Goal: Use online tool/utility

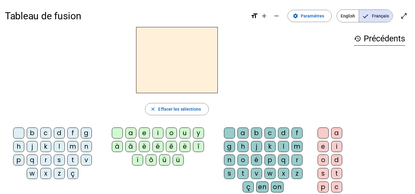
click at [74, 143] on div "m" at bounding box center [72, 146] width 11 height 11
click at [131, 130] on div "a" at bounding box center [130, 133] width 11 height 11
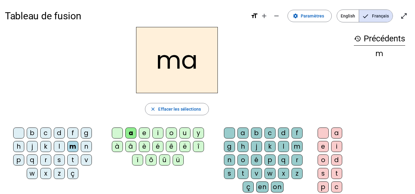
click at [60, 146] on div "l" at bounding box center [59, 146] width 11 height 11
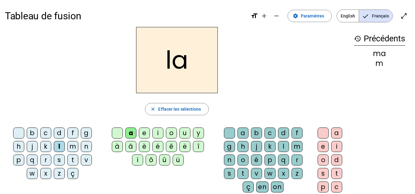
click at [146, 131] on div "e" at bounding box center [144, 133] width 11 height 11
click at [58, 133] on div "d" at bounding box center [59, 133] width 11 height 11
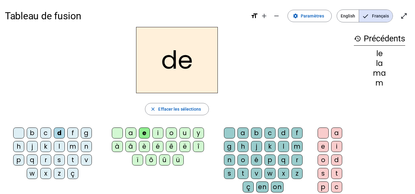
click at [185, 133] on div "u" at bounding box center [184, 133] width 11 height 11
click at [77, 159] on div "t" at bounding box center [72, 160] width 11 height 11
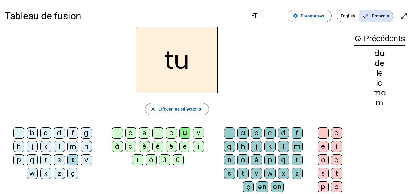
click at [129, 131] on div "a" at bounding box center [130, 133] width 11 height 11
click at [141, 133] on div "e" at bounding box center [144, 133] width 11 height 11
click at [71, 147] on div "m" at bounding box center [72, 146] width 11 height 11
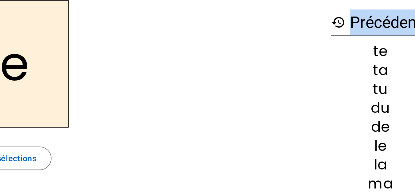
drag, startPoint x: 367, startPoint y: 52, endPoint x: 337, endPoint y: 44, distance: 31.0
click at [337, 44] on div "me close Effacer les sélections b c d f g h j k l m n p q r s t v w x z ç a e i…" at bounding box center [207, 126] width 405 height 198
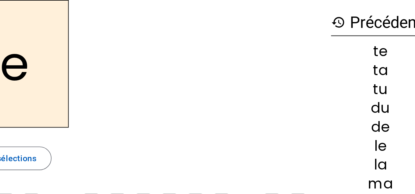
click at [351, 66] on div "history Précédents te ta tu du de le la ma m" at bounding box center [379, 121] width 61 height 188
